Goal: Information Seeking & Learning: Learn about a topic

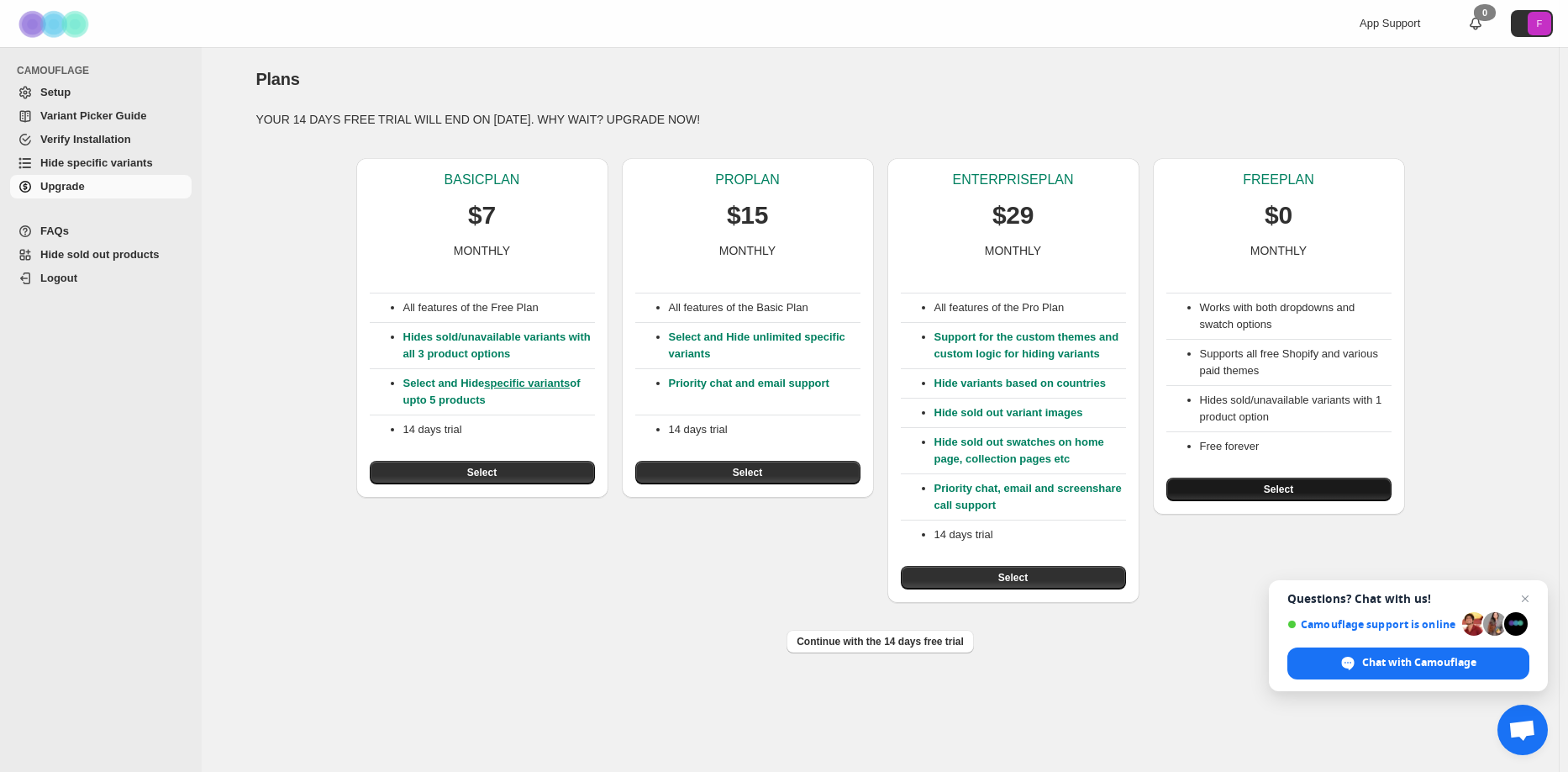
click at [1270, 497] on button "Select" at bounding box center [1278, 489] width 225 height 24
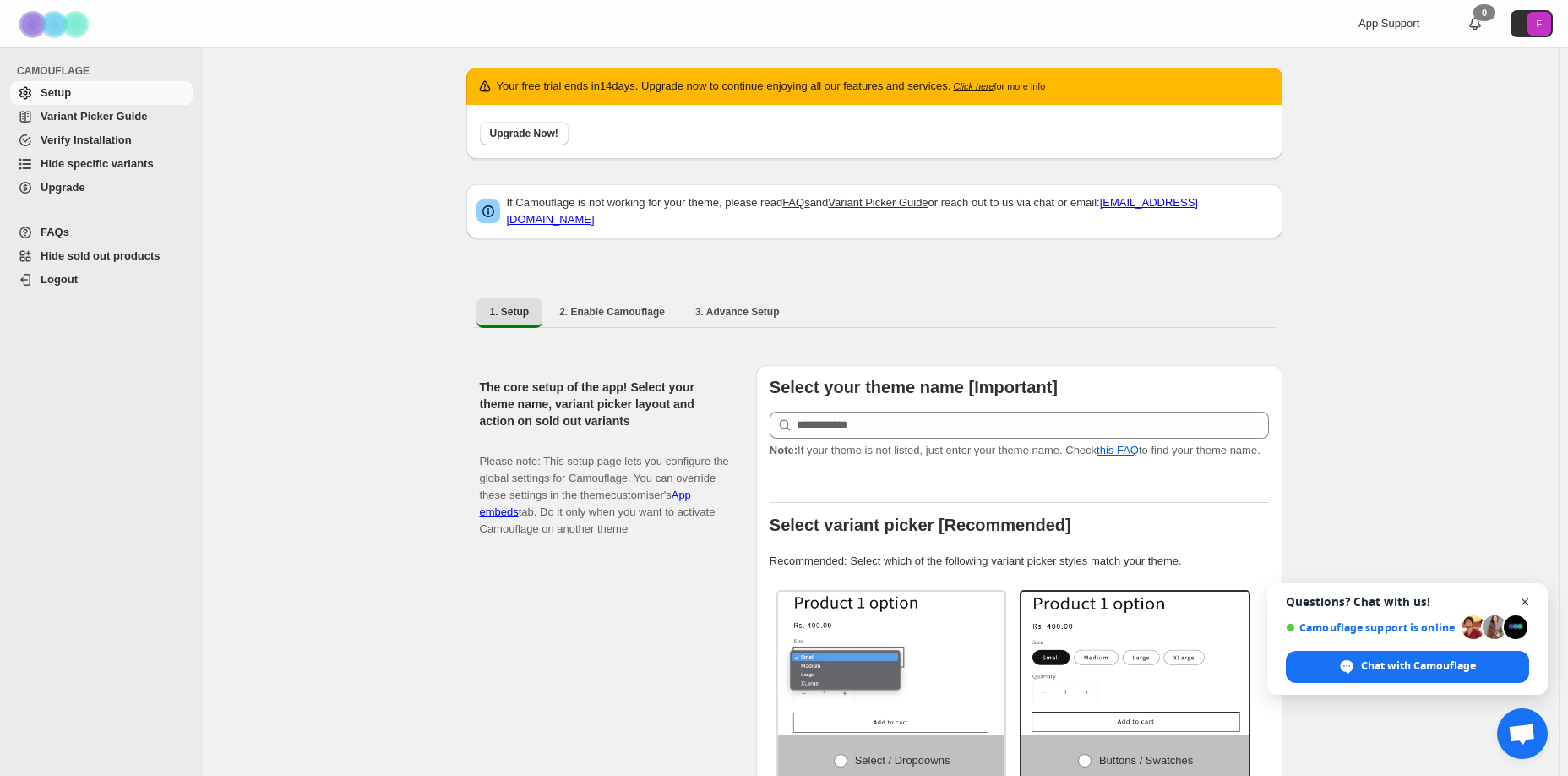
click at [1530, 599] on span "Open chat" at bounding box center [1525, 602] width 21 height 21
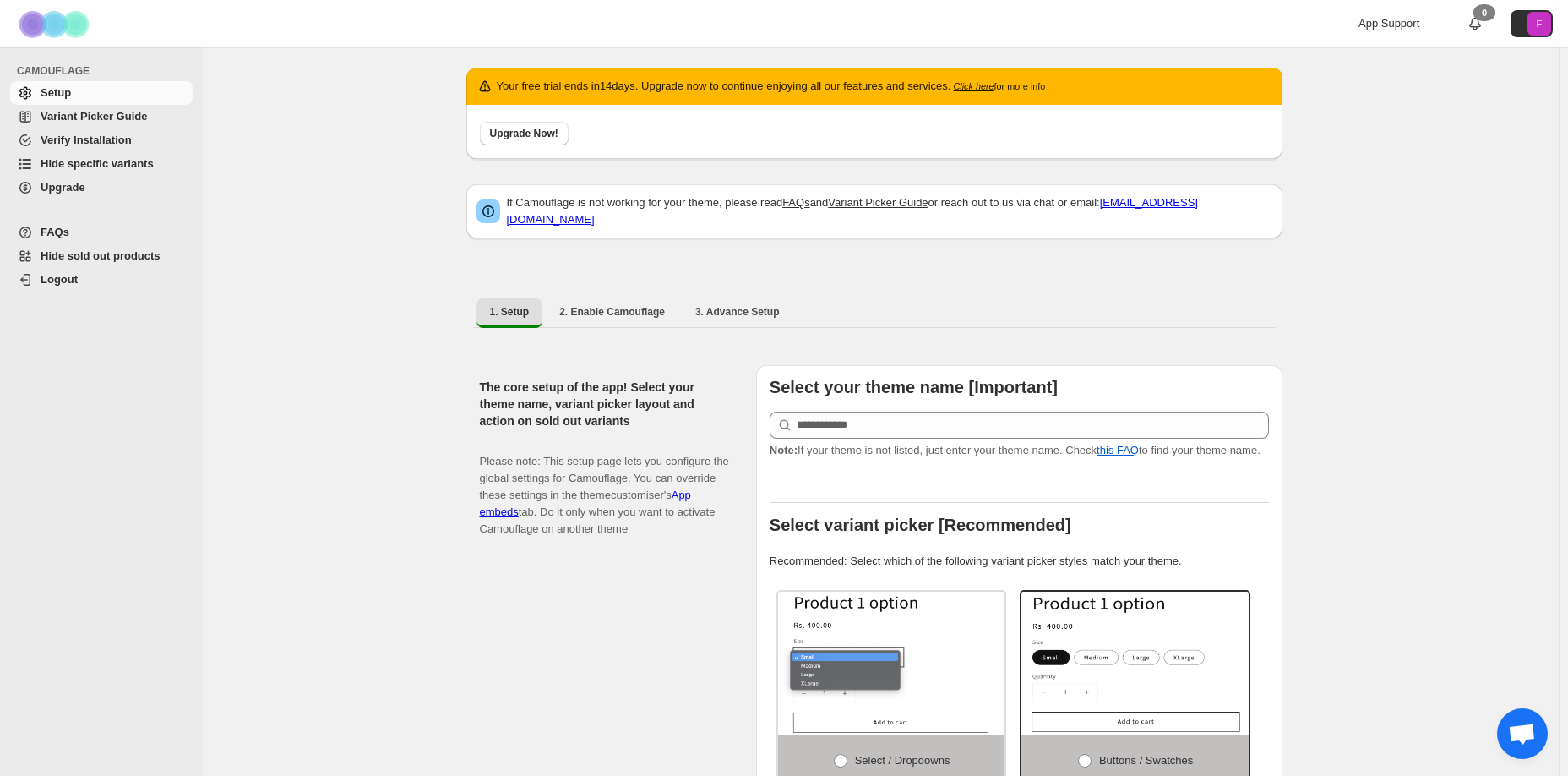
click at [971, 79] on p "Your free trial ends in 14 days. Upgrade now to continue enjoying all our featu…" at bounding box center [772, 86] width 550 height 17
click at [971, 85] on icon "Click here" at bounding box center [974, 85] width 41 height 10
click at [44, 235] on span "FAQs" at bounding box center [55, 232] width 28 height 12
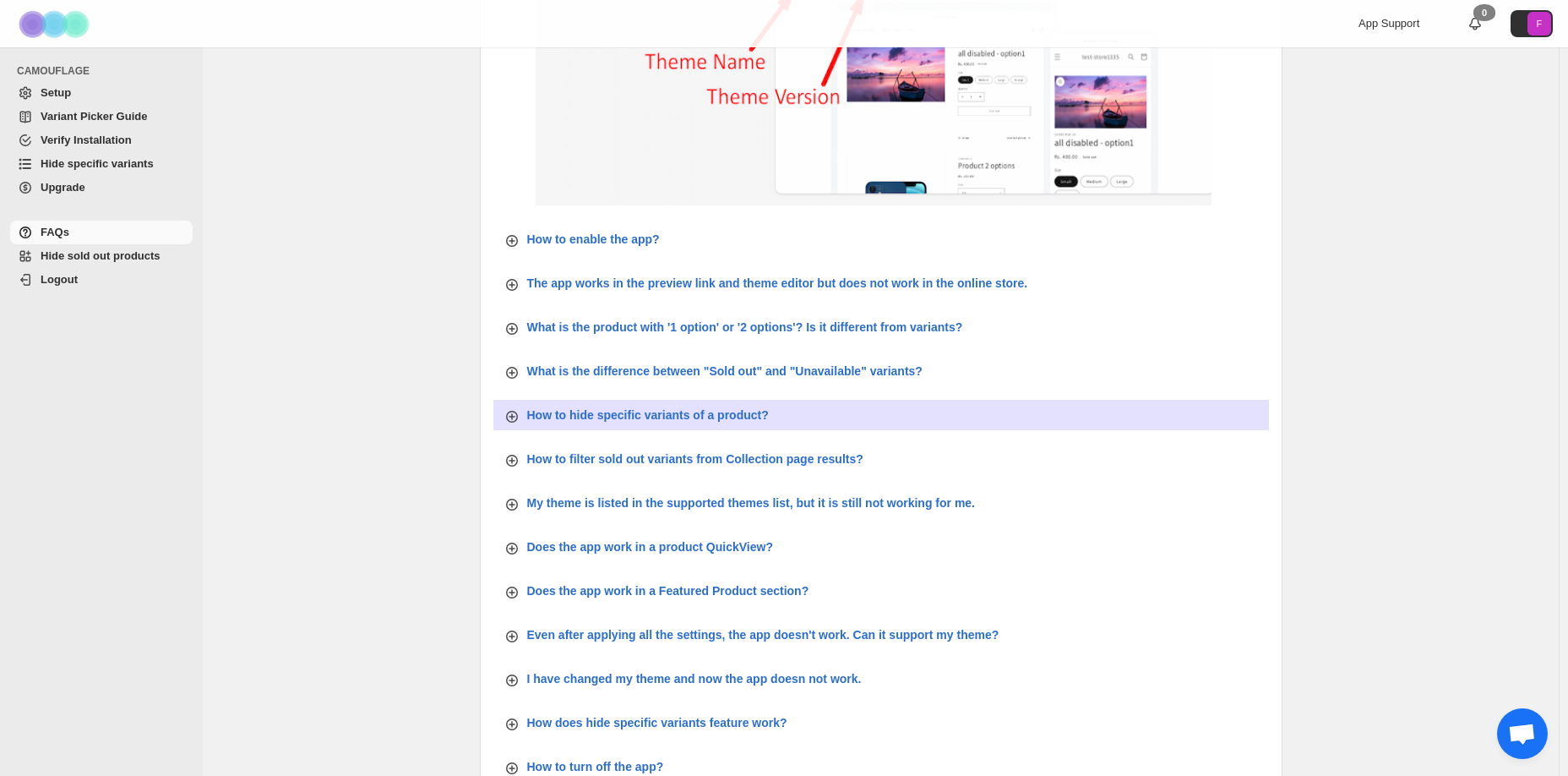
scroll to position [1, 0]
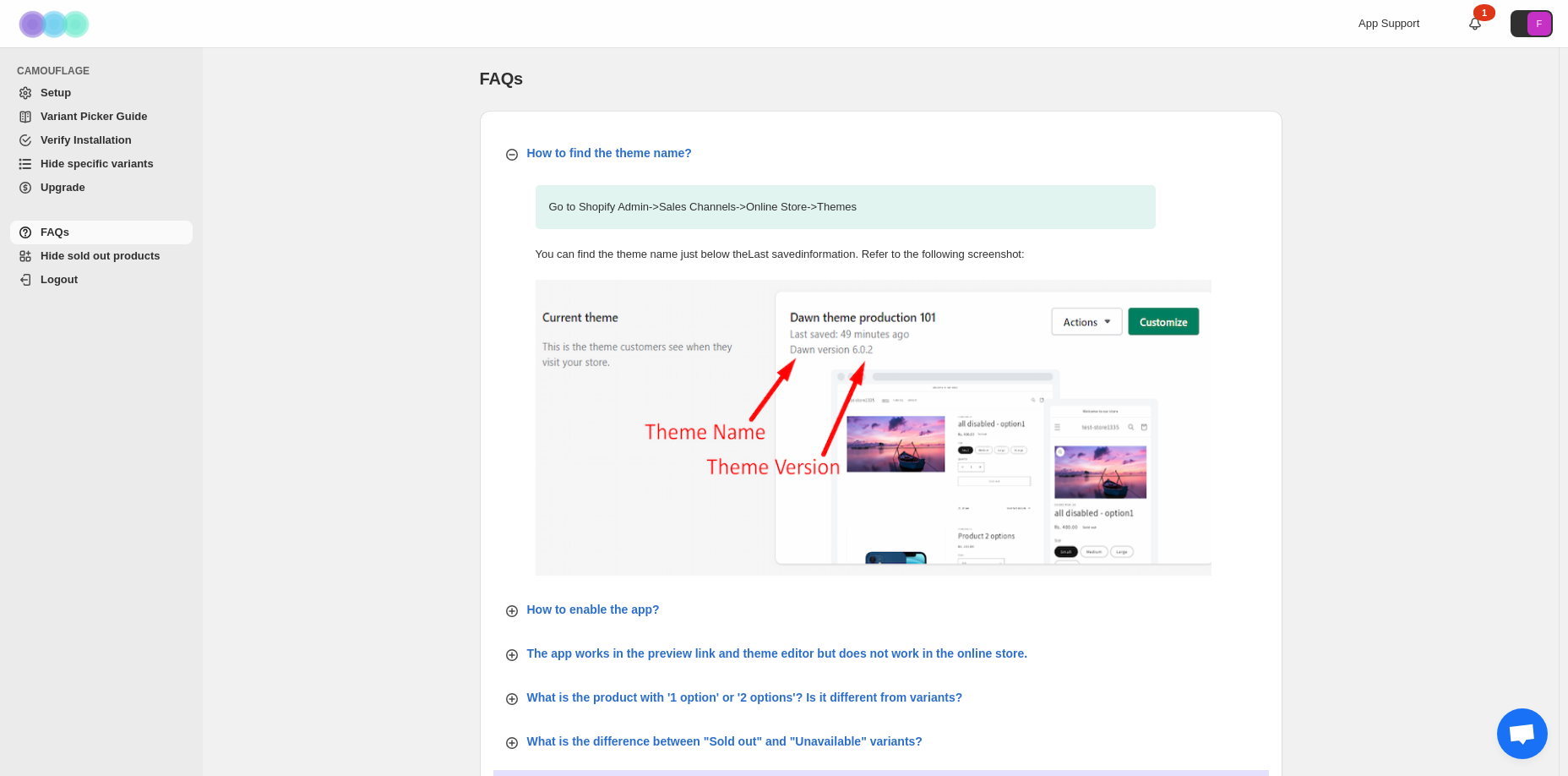
click at [79, 236] on span "FAQs" at bounding box center [115, 232] width 149 height 17
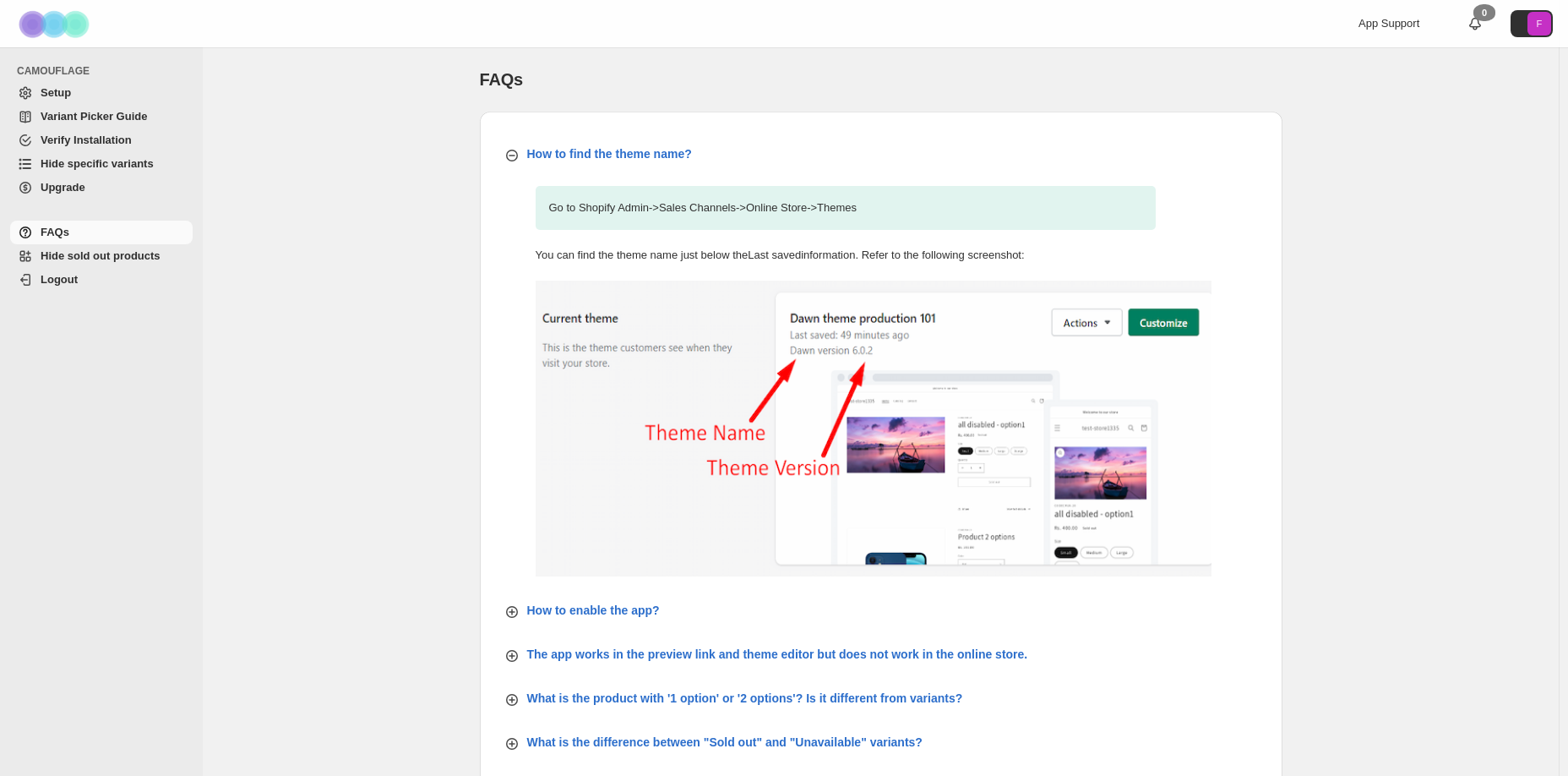
scroll to position [508, 0]
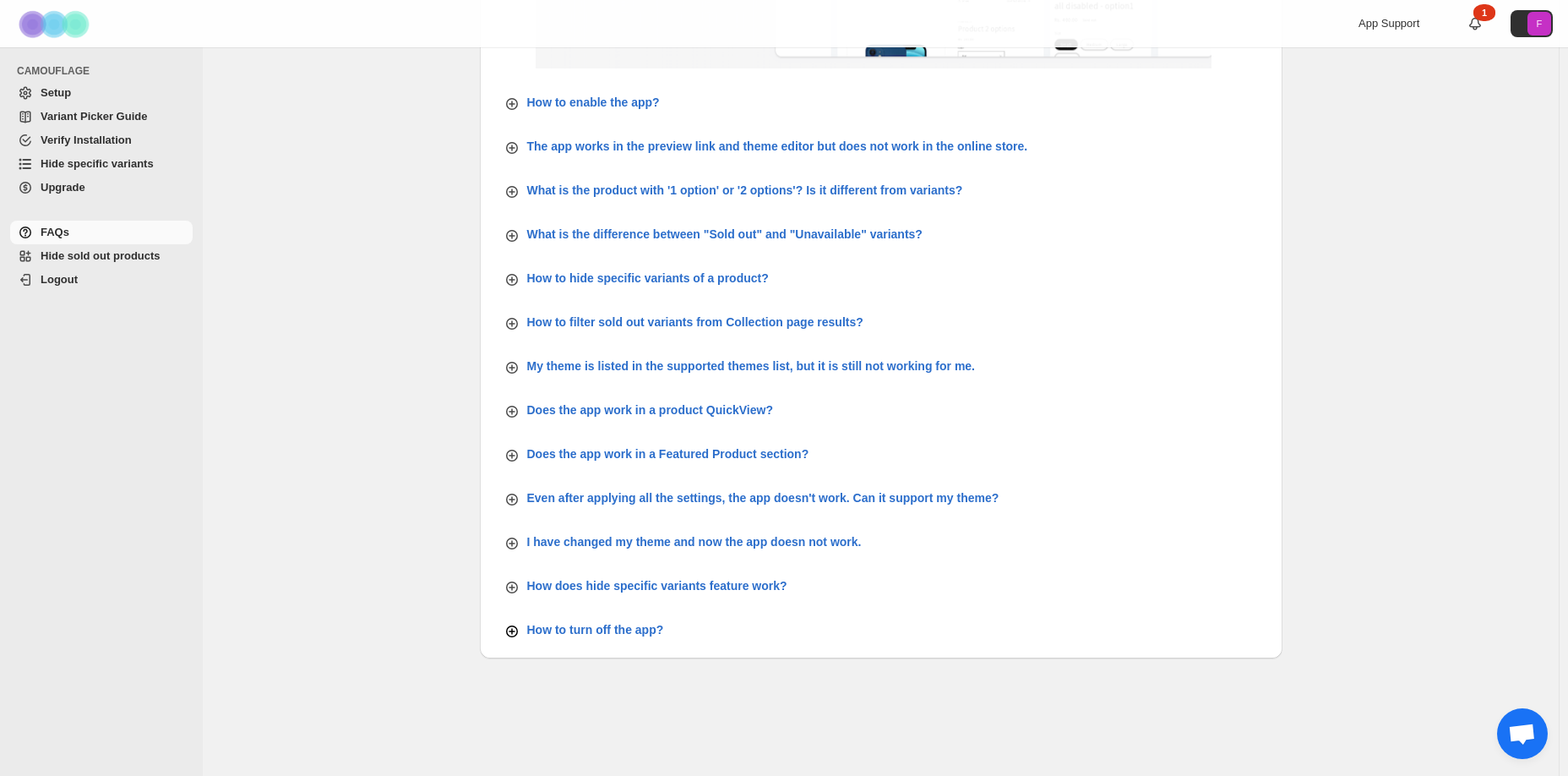
click at [514, 551] on icon "button" at bounding box center [511, 542] width 17 height 17
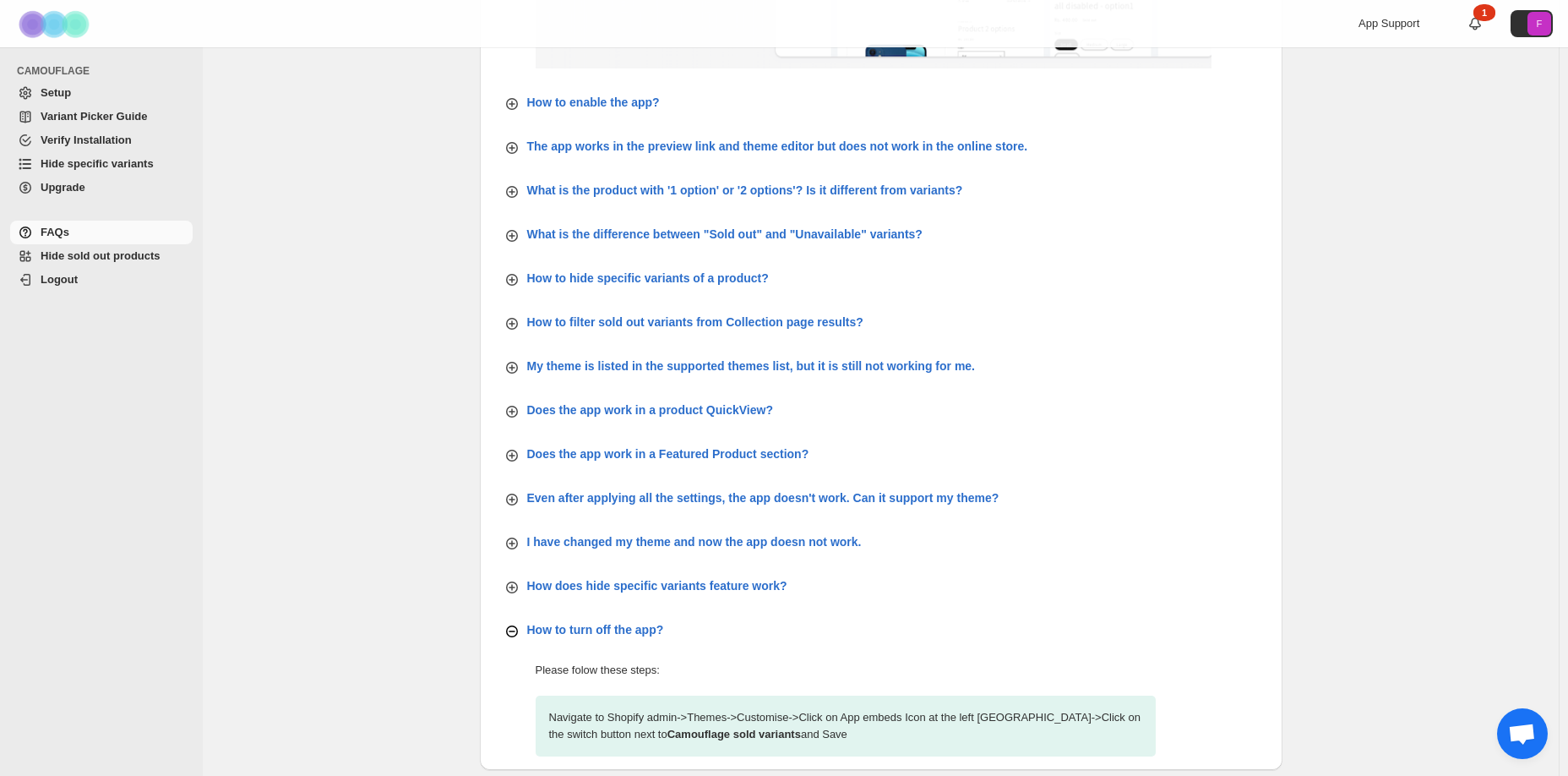
click at [514, 551] on icon "button" at bounding box center [511, 542] width 17 height 17
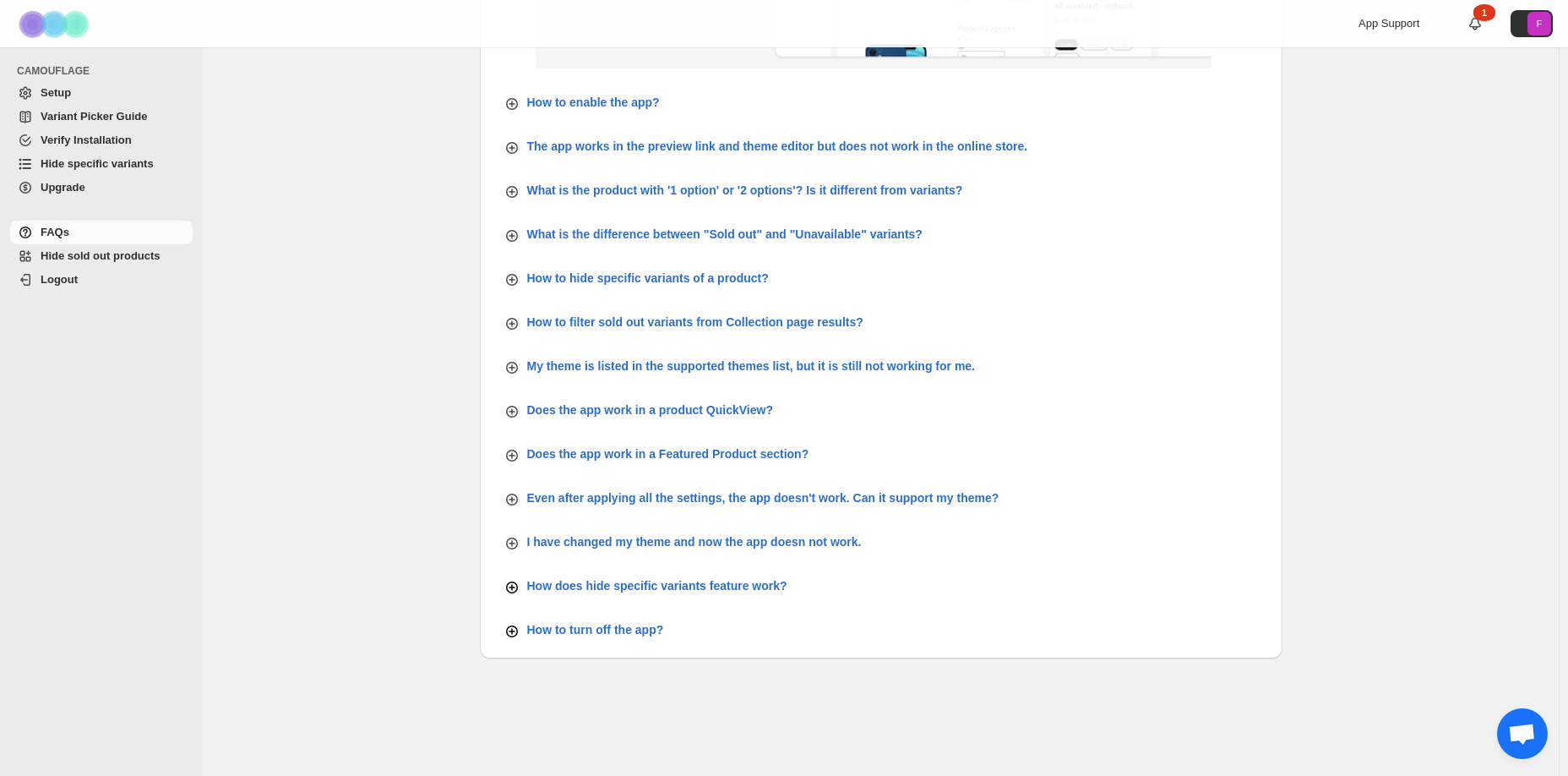
click at [518, 591] on icon "button" at bounding box center [511, 587] width 12 height 12
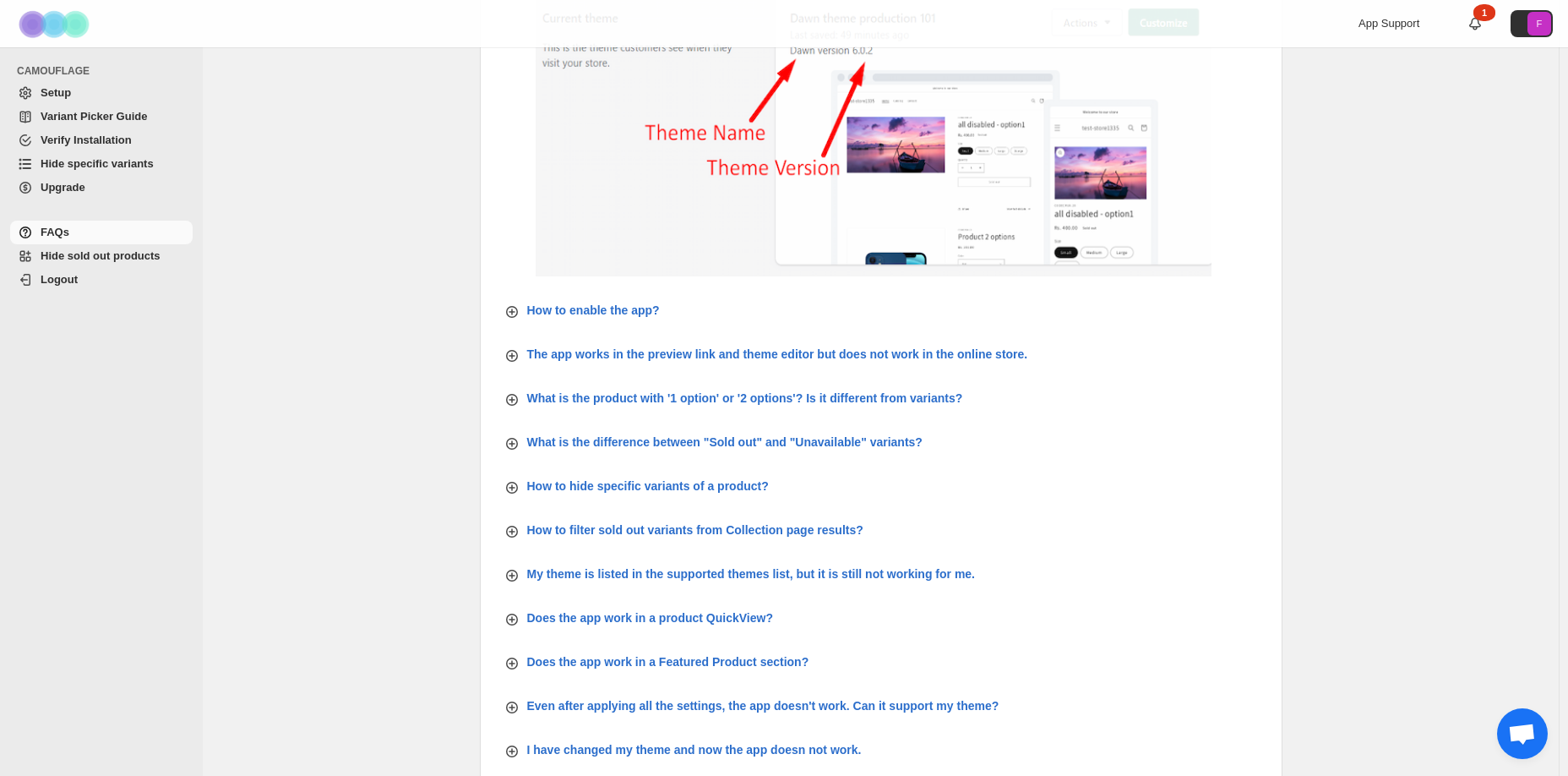
scroll to position [254, 0]
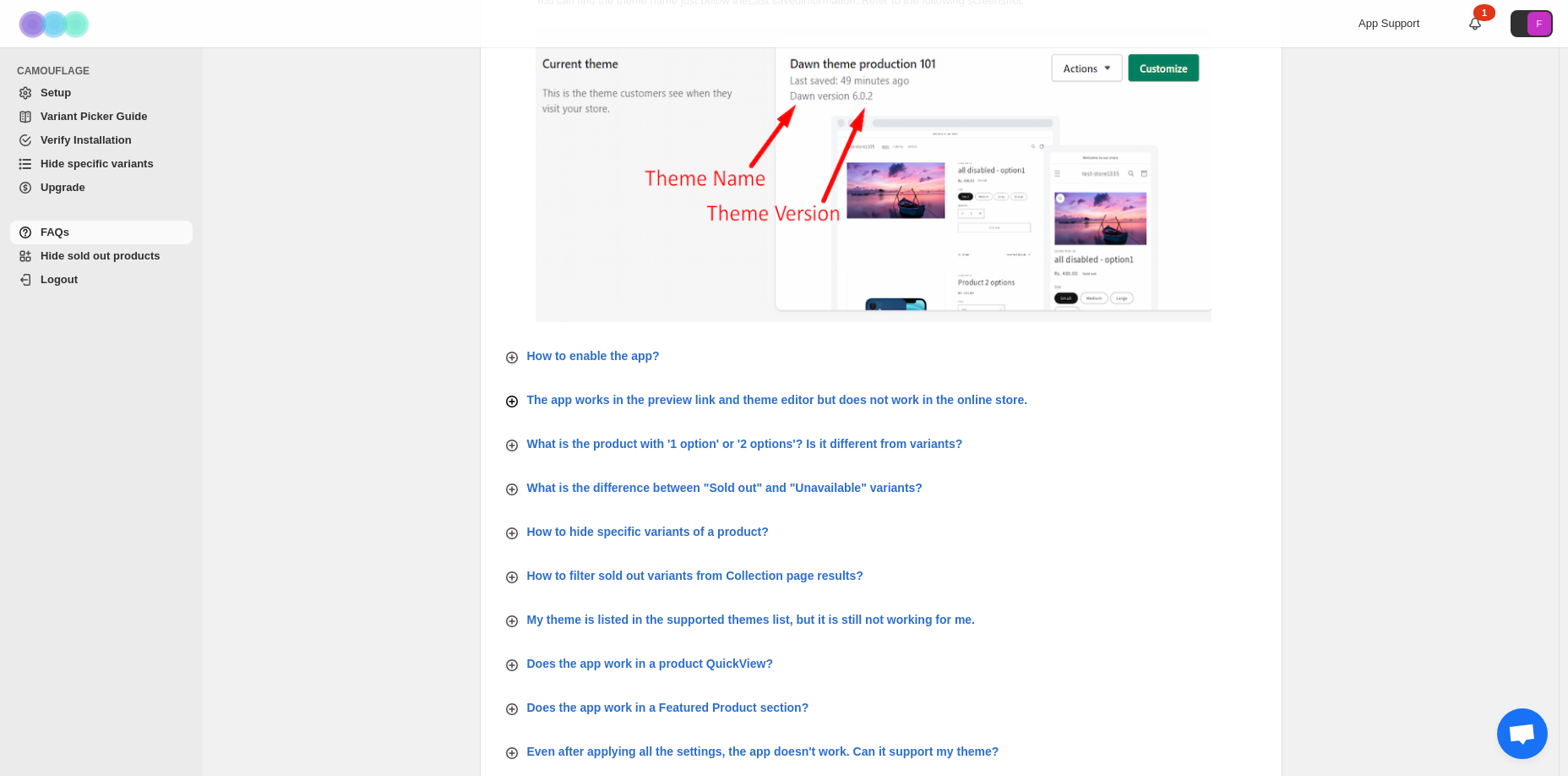
click at [525, 400] on div "The app works in the preview link and theme editor but does not work in the onl…" at bounding box center [765, 400] width 525 height 20
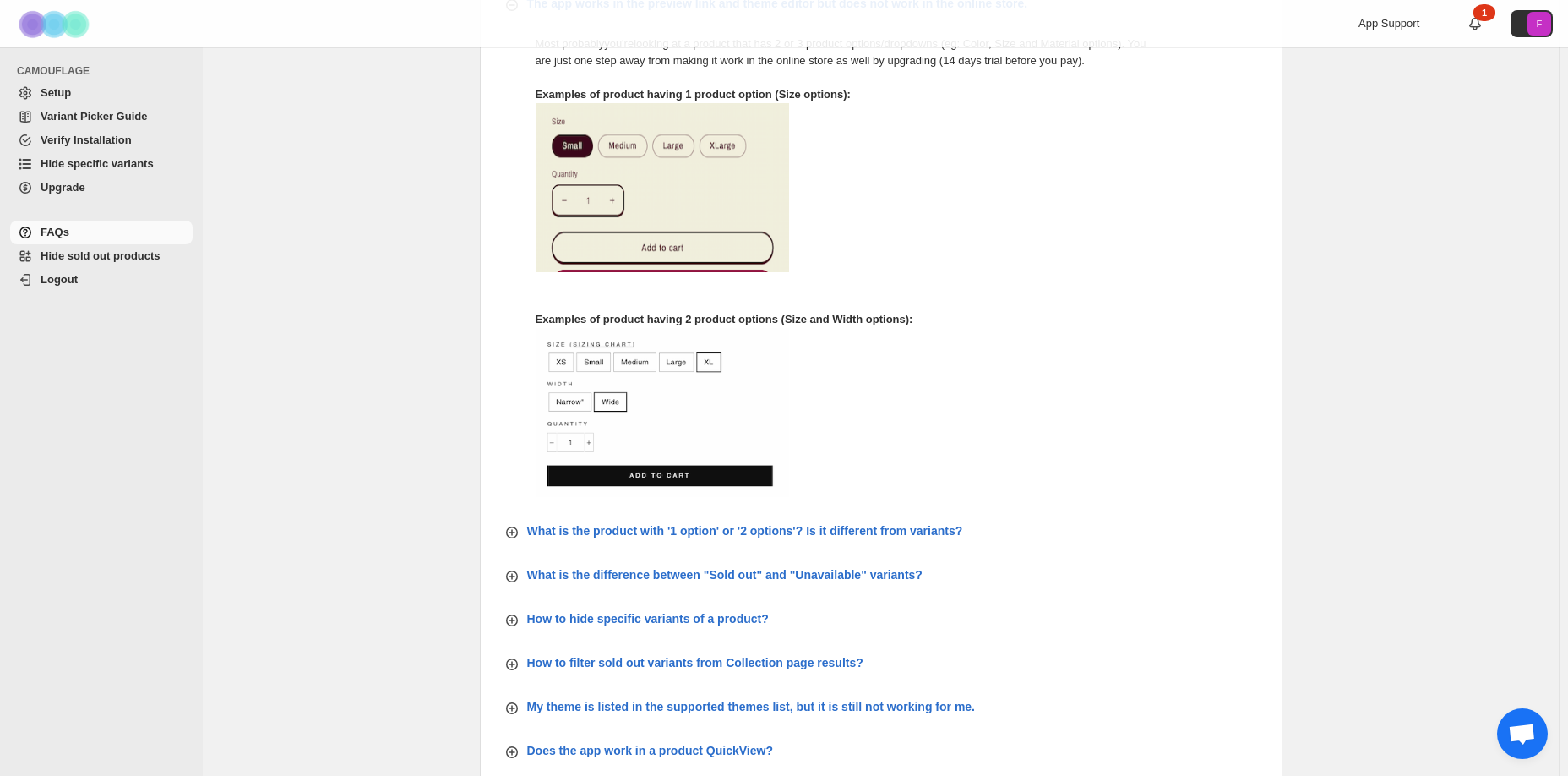
scroll to position [677, 0]
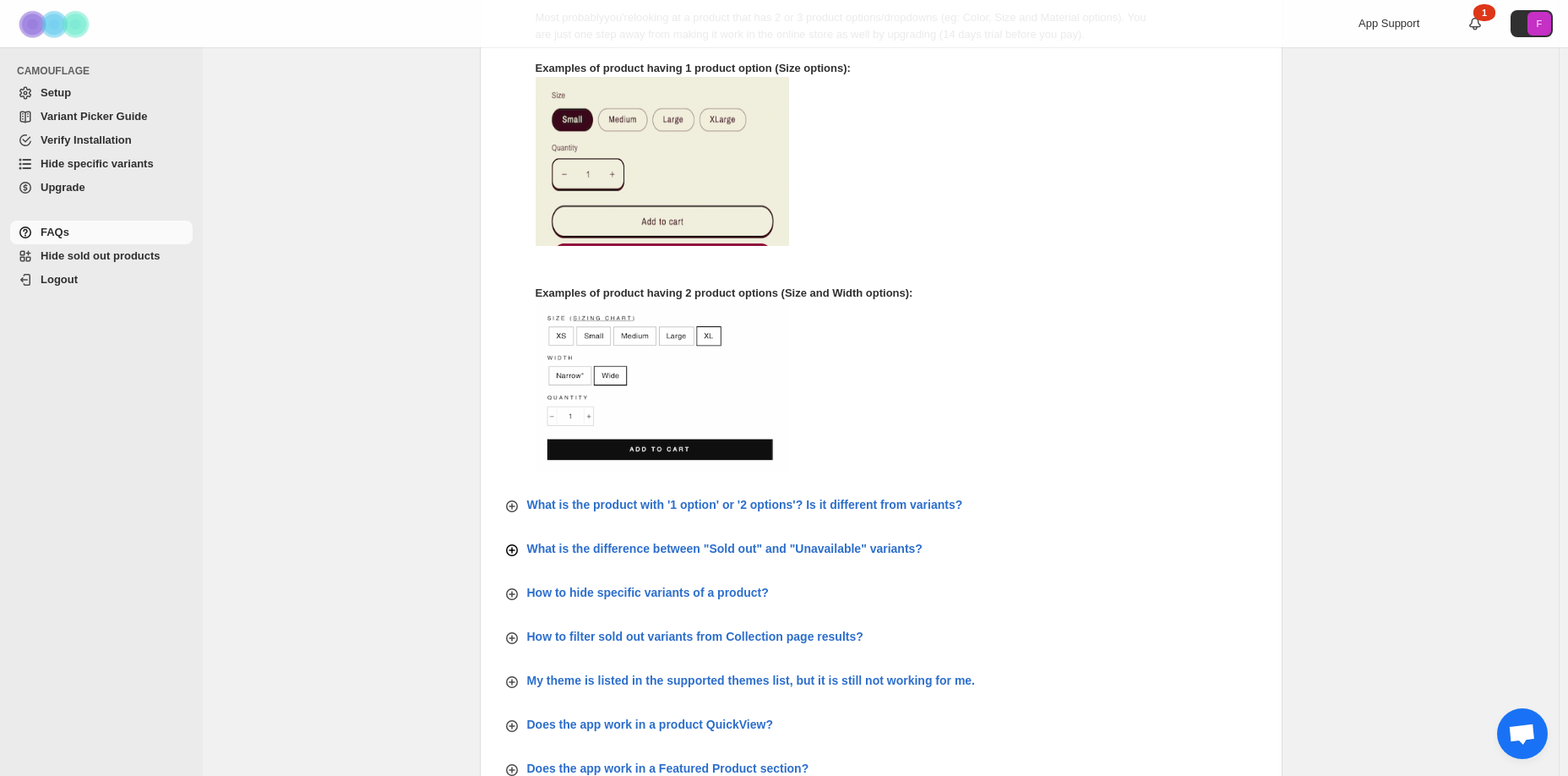
click at [525, 545] on div "What is the difference between "Sold out" and "Unavailable" variants?" at bounding box center [713, 548] width 419 height 20
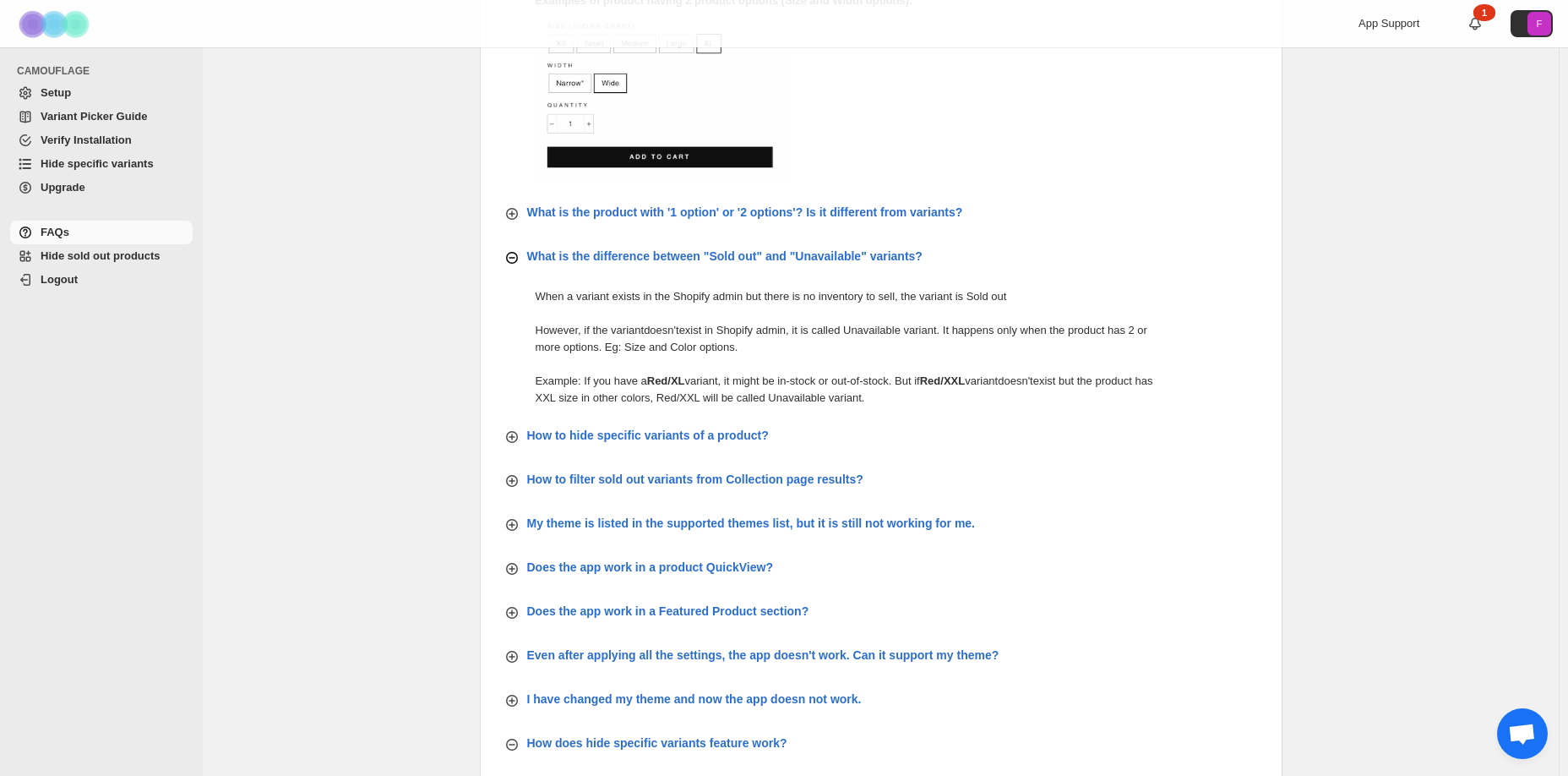
scroll to position [1015, 0]
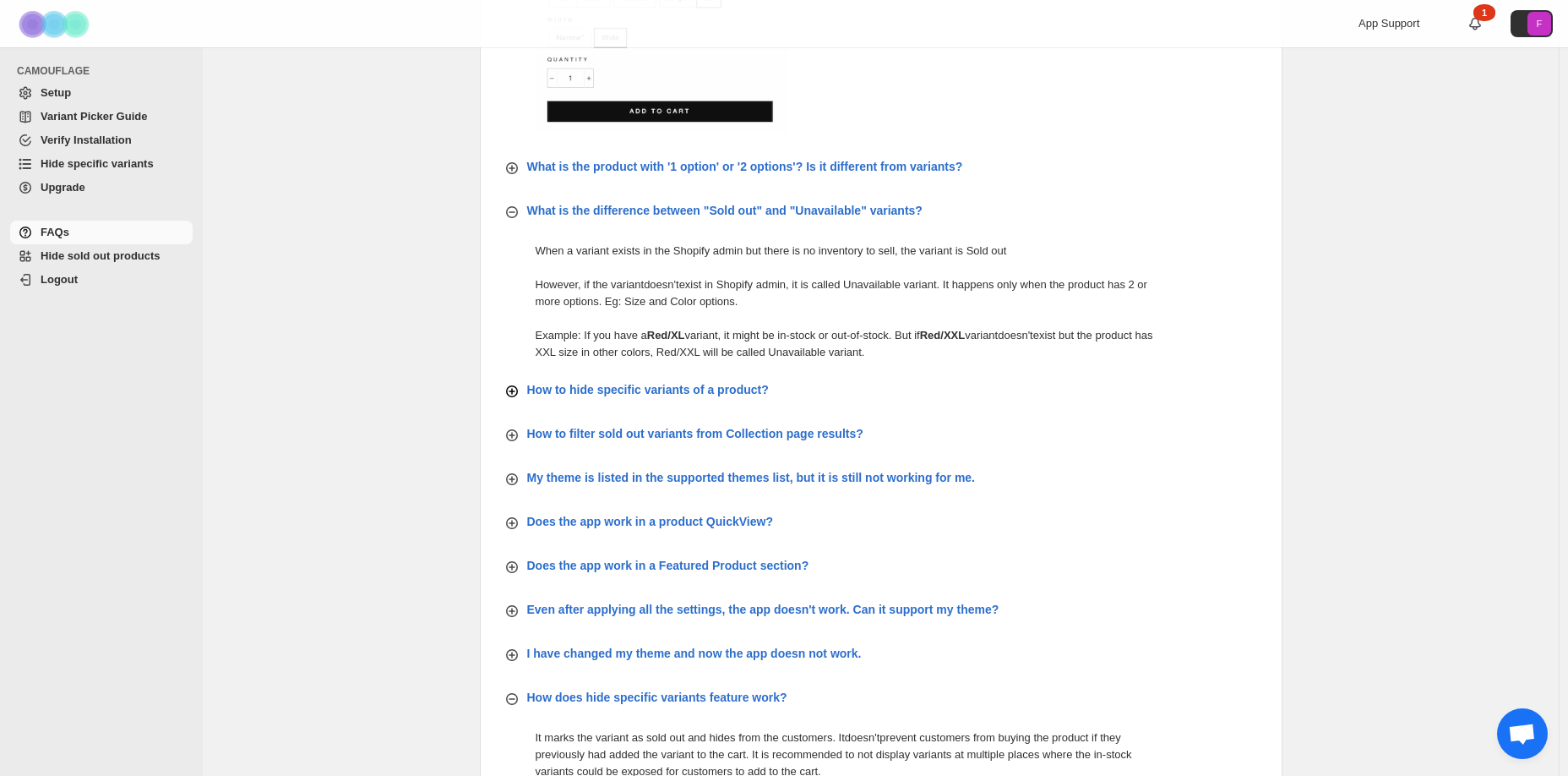
click at [663, 384] on p "How to hide specific variants of a product?" at bounding box center [648, 389] width 242 height 17
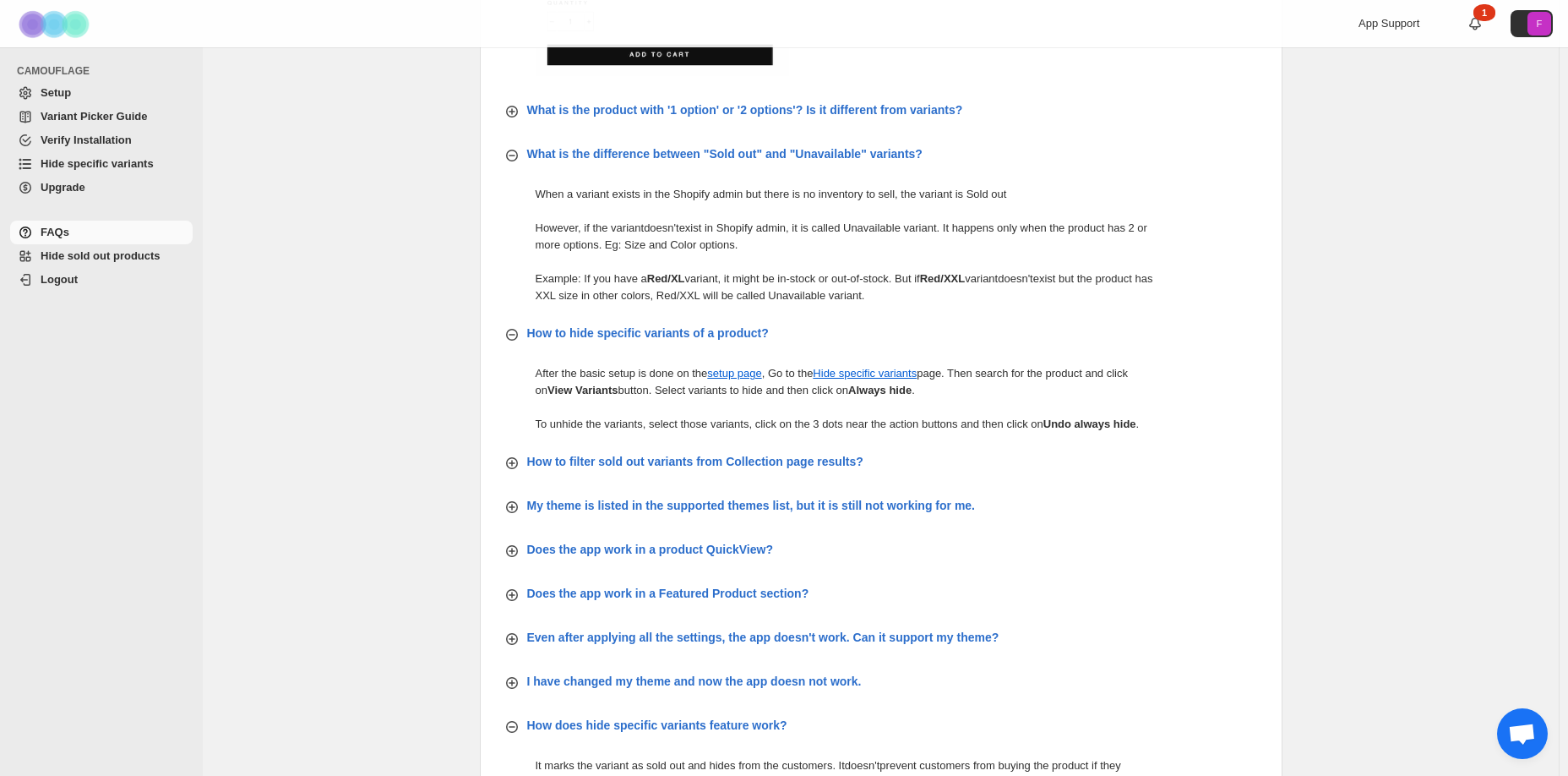
scroll to position [1099, 0]
